Goal: Transaction & Acquisition: Purchase product/service

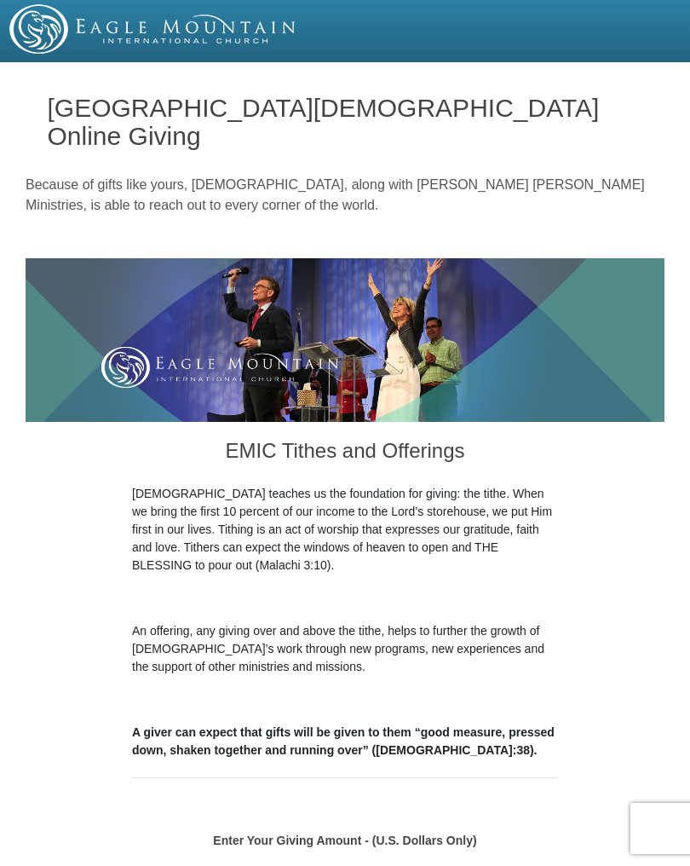
scroll to position [3464, 0]
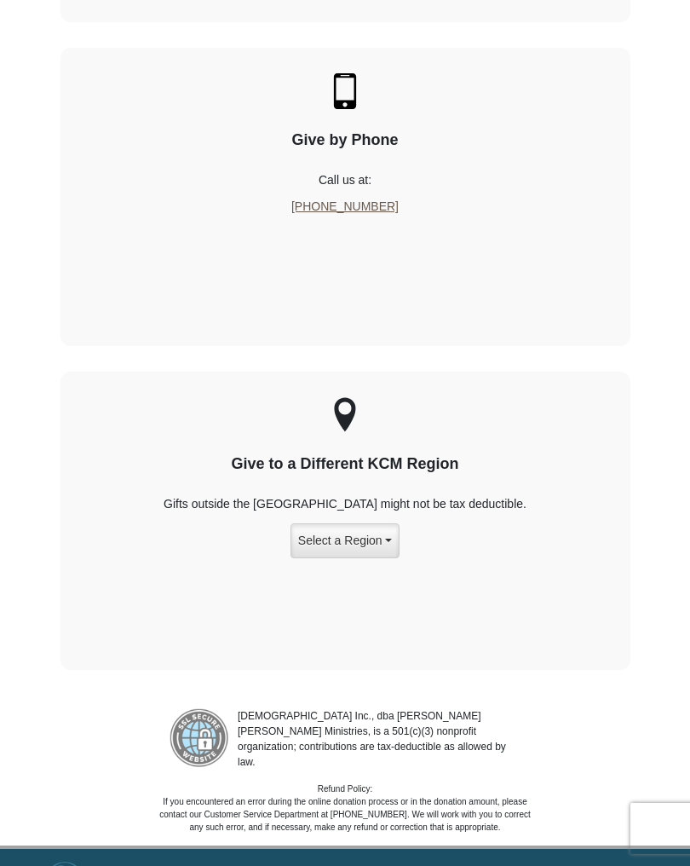
click at [566, 48] on div "Give by Phone Call us at: +1 817-852-6000" at bounding box center [346, 197] width 570 height 298
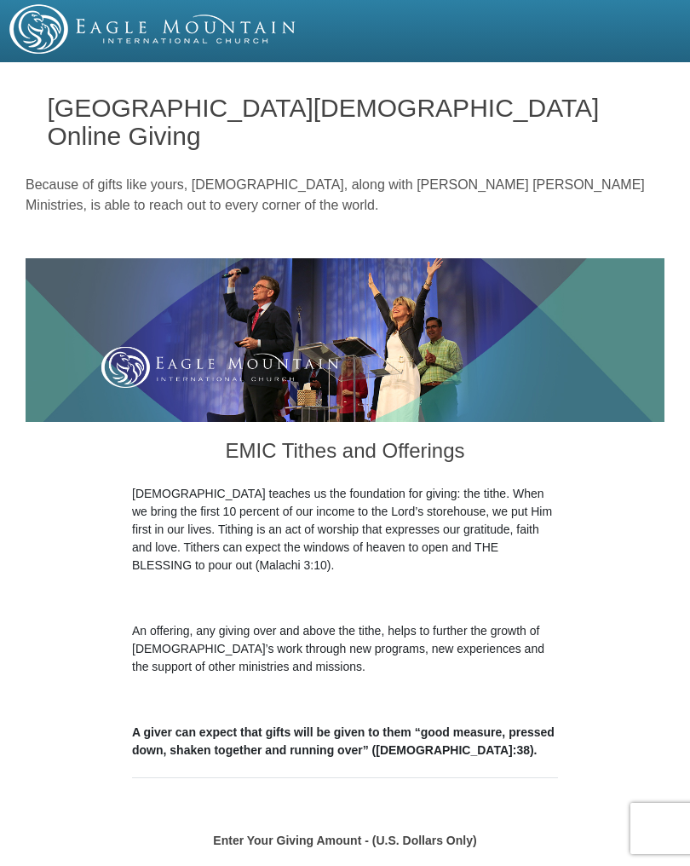
scroll to position [3464, 0]
